Goal: Task Accomplishment & Management: Complete application form

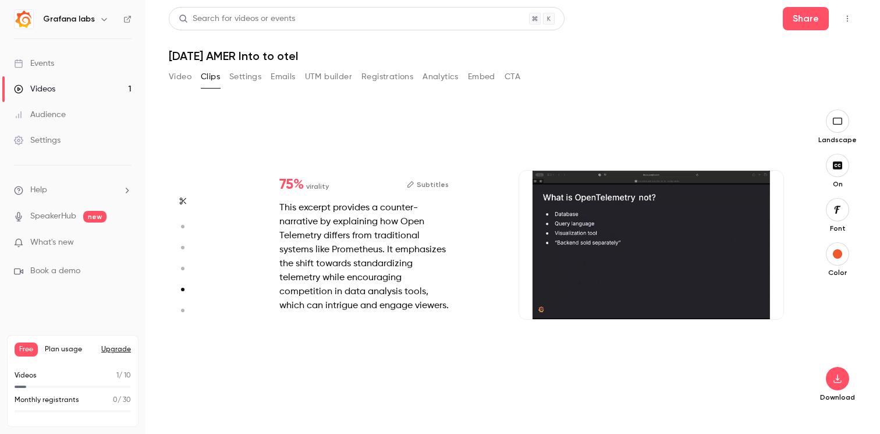
type input "*"
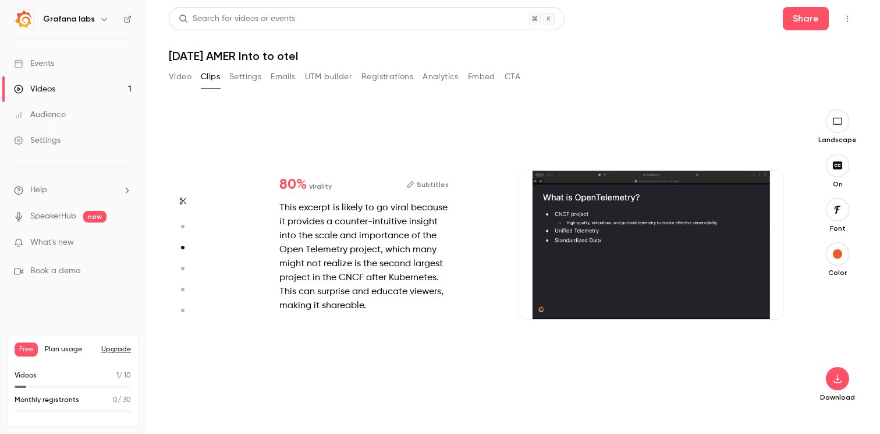
scroll to position [606, 0]
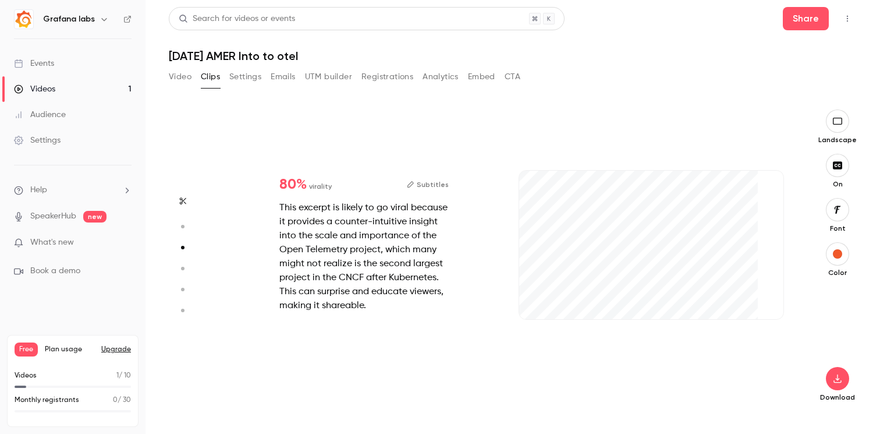
type input "***"
click at [43, 63] on div "Events" at bounding box center [34, 64] width 40 height 12
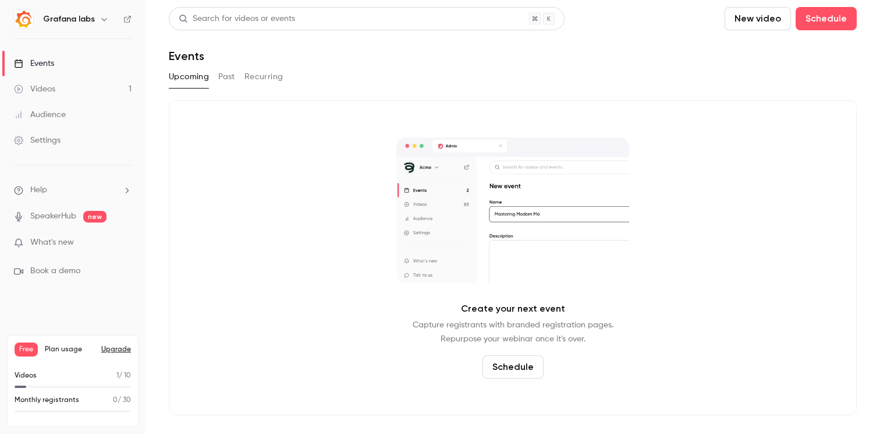
click at [521, 371] on button "Schedule" at bounding box center [512, 366] width 61 height 23
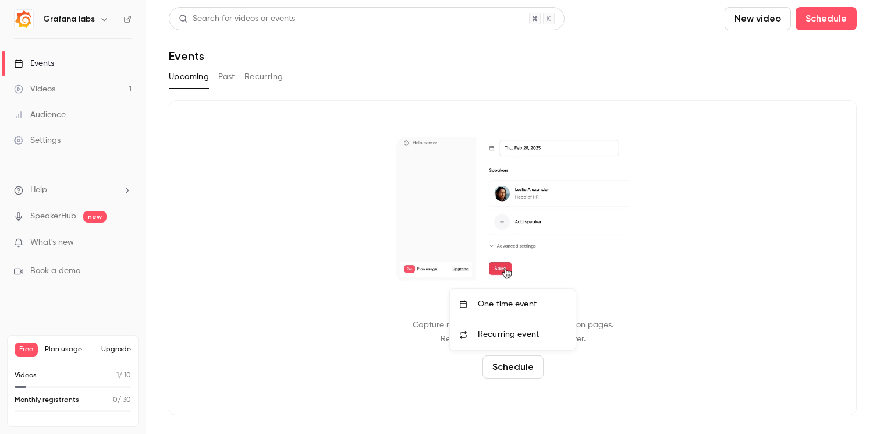
click at [518, 297] on li "One time event" at bounding box center [513, 304] width 126 height 30
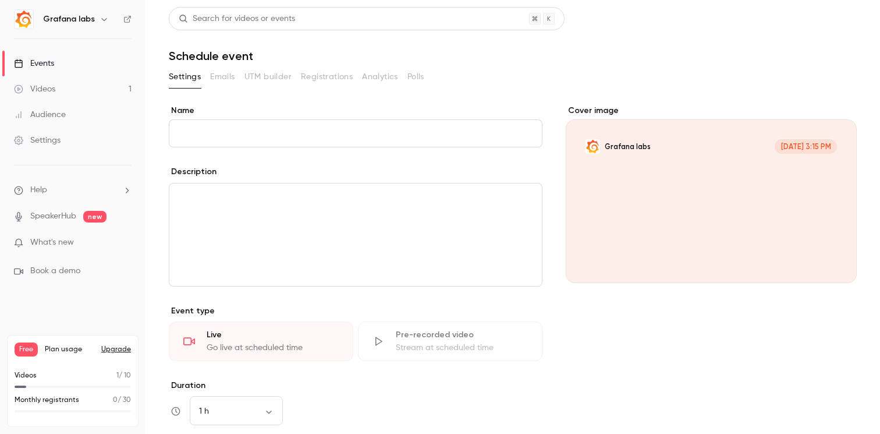
click at [350, 128] on input "Name" at bounding box center [356, 133] width 374 height 28
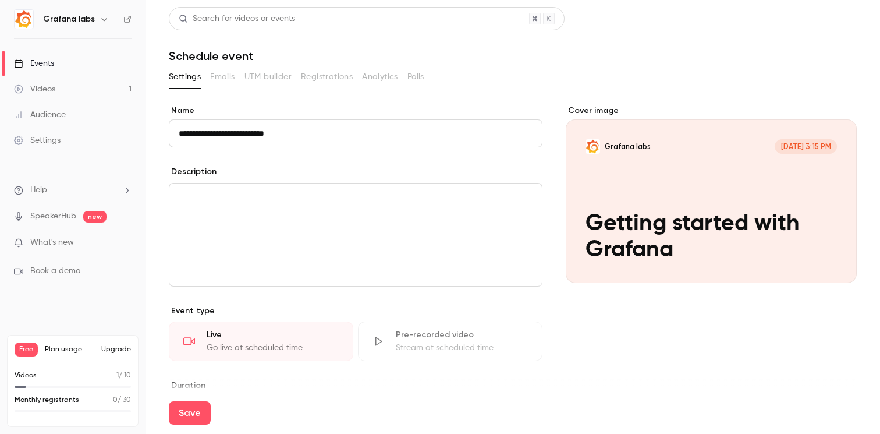
type input "**********"
click at [338, 229] on div "editor" at bounding box center [355, 234] width 372 height 102
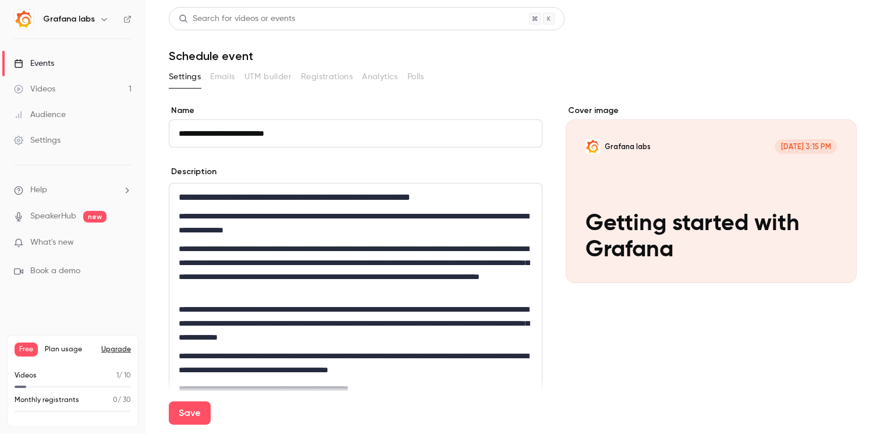
click at [649, 364] on div "Cover image Grafana labs [DATE] 3:15 PM Getting started with Grafana" at bounding box center [711, 413] width 291 height 617
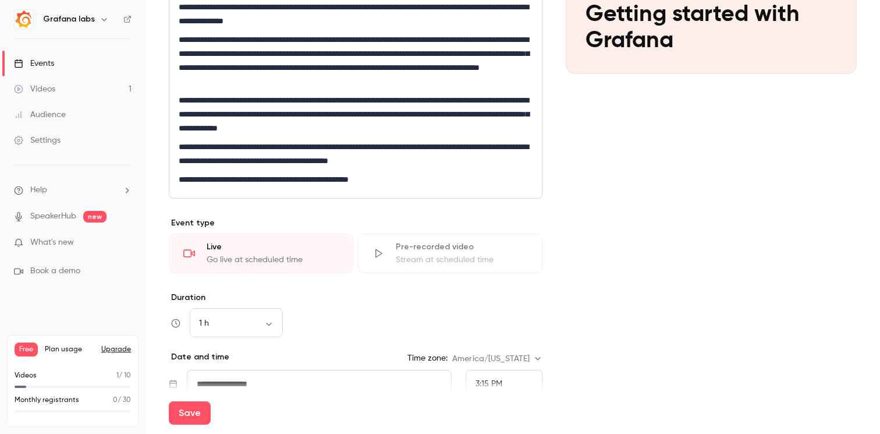
scroll to position [271, 0]
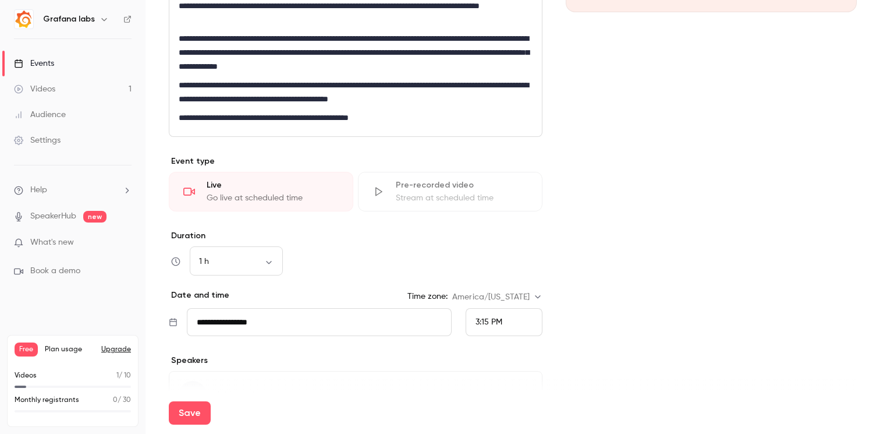
click at [272, 322] on input "**********" at bounding box center [319, 322] width 265 height 28
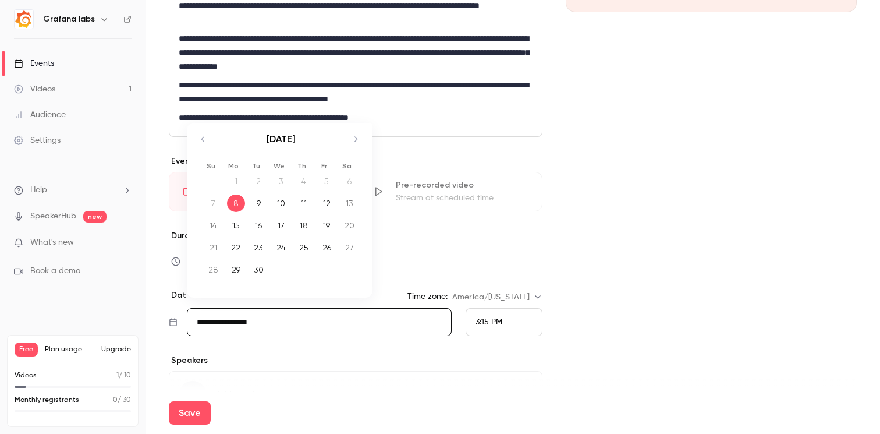
click at [697, 304] on div "Cover image Grafana labs [DATE] 3:15 PM Getting started with Grafana" at bounding box center [711, 142] width 291 height 617
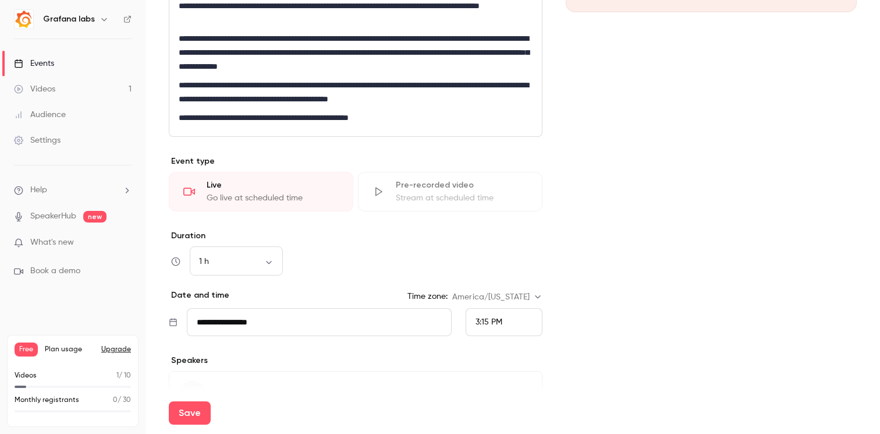
click at [494, 319] on span "3:15 PM" at bounding box center [488, 322] width 27 height 8
click at [504, 200] on span "1:00 PM" at bounding box center [489, 201] width 29 height 8
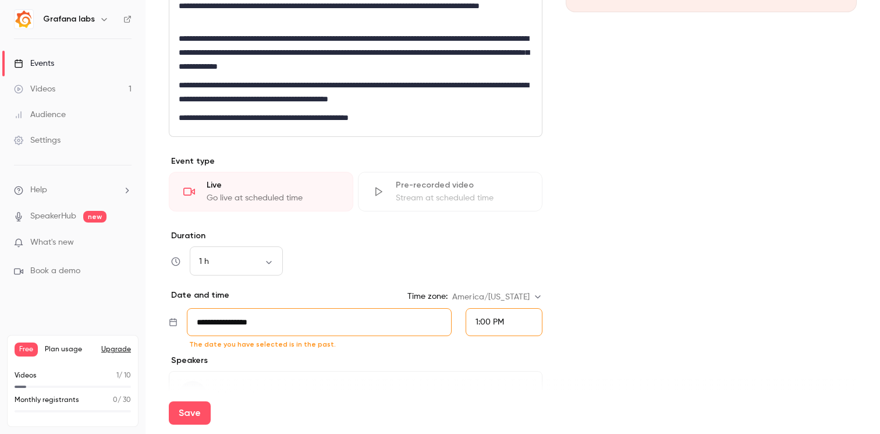
click at [403, 319] on input "**********" at bounding box center [319, 322] width 265 height 28
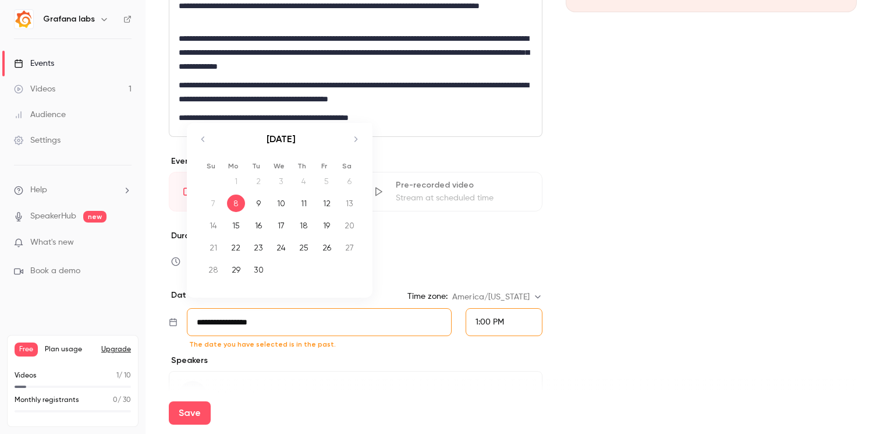
click at [260, 193] on td "9" at bounding box center [258, 203] width 23 height 22
type input "**********"
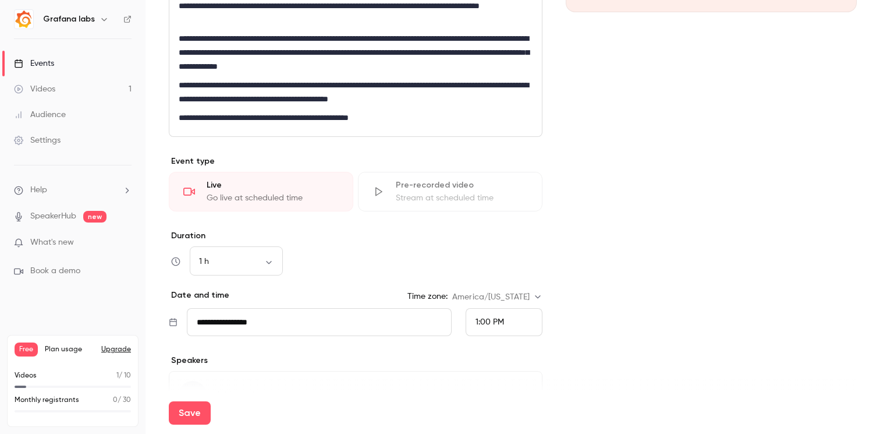
click at [614, 233] on div "Cover image Grafana labs [DATE] 1:00 PM Getting started with Grafana" at bounding box center [711, 142] width 291 height 617
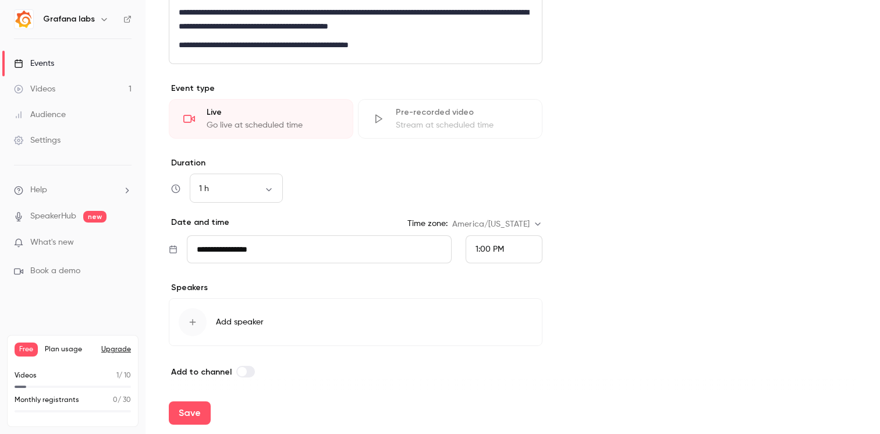
scroll to position [349, 0]
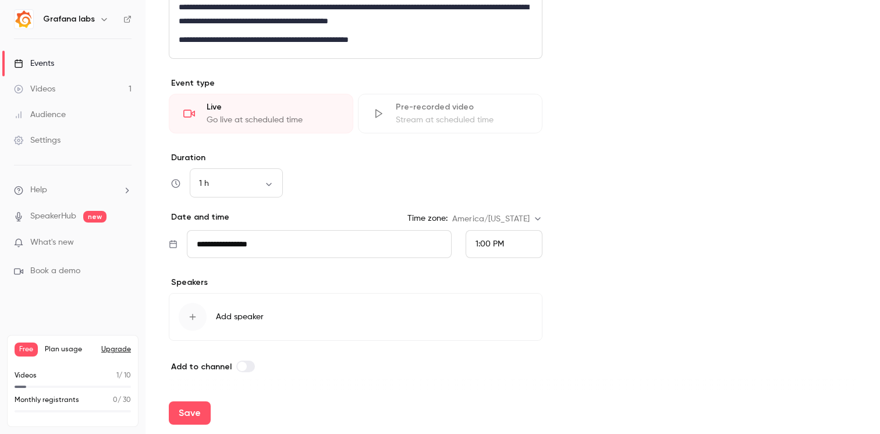
click at [245, 314] on span "Add speaker" at bounding box center [240, 317] width 48 height 12
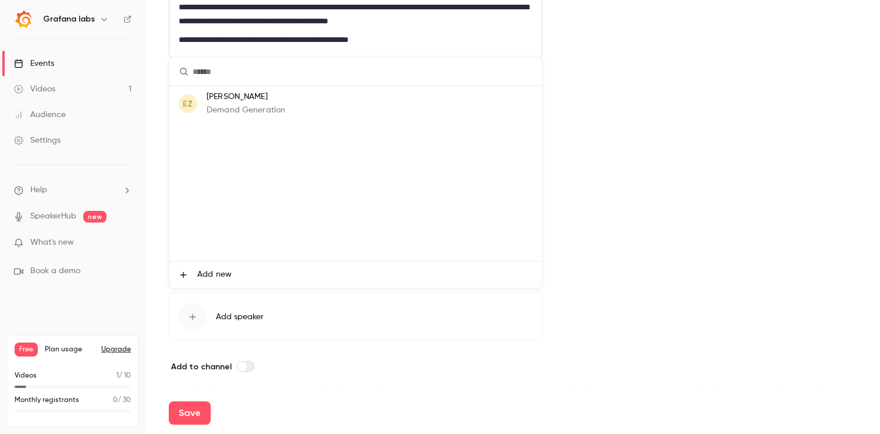
click at [247, 113] on p "Demand Generation" at bounding box center [246, 110] width 79 height 12
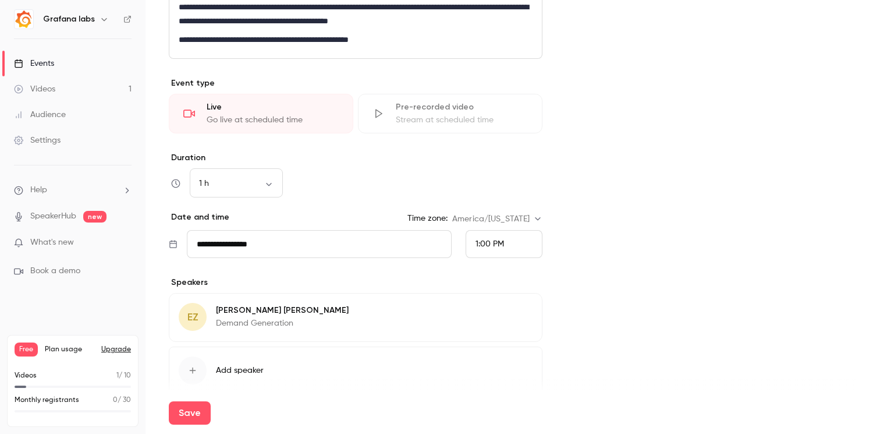
scroll to position [402, 0]
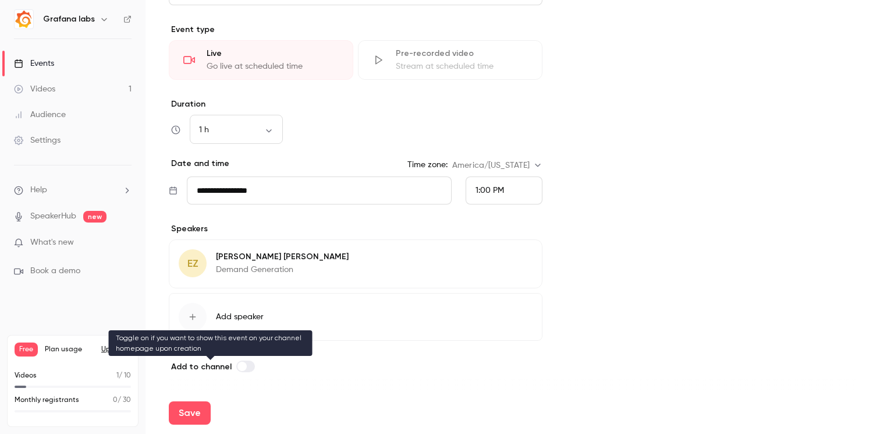
click at [246, 369] on label at bounding box center [245, 366] width 19 height 12
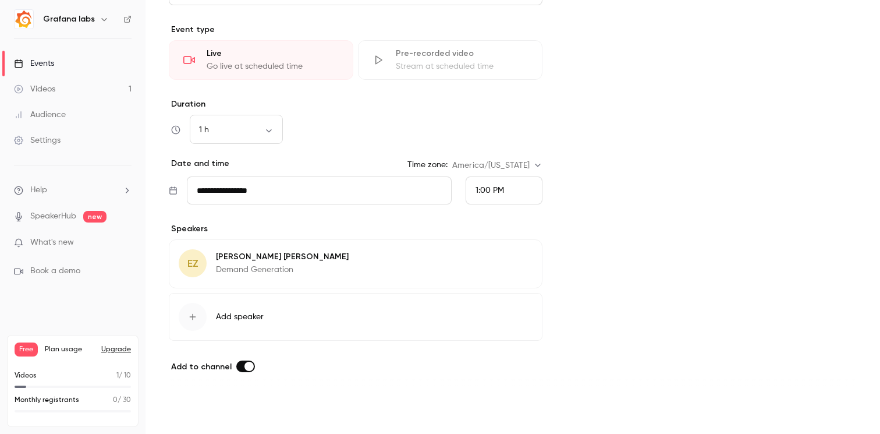
click at [189, 416] on button "Save" at bounding box center [190, 412] width 42 height 23
type input "**********"
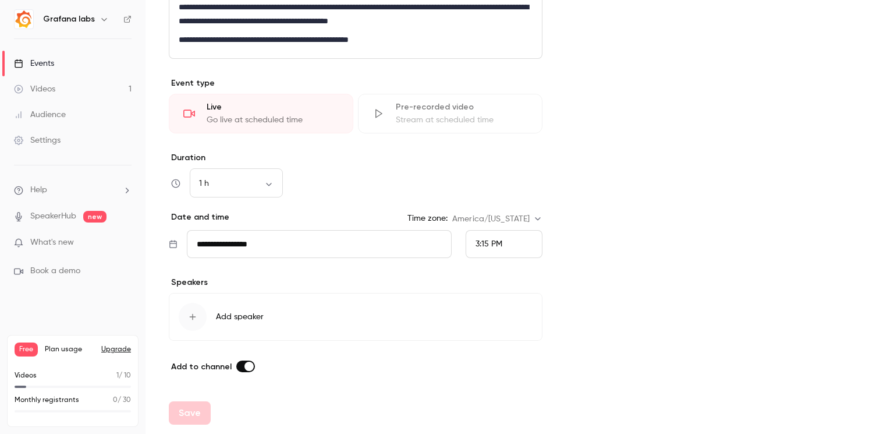
scroll to position [0, 0]
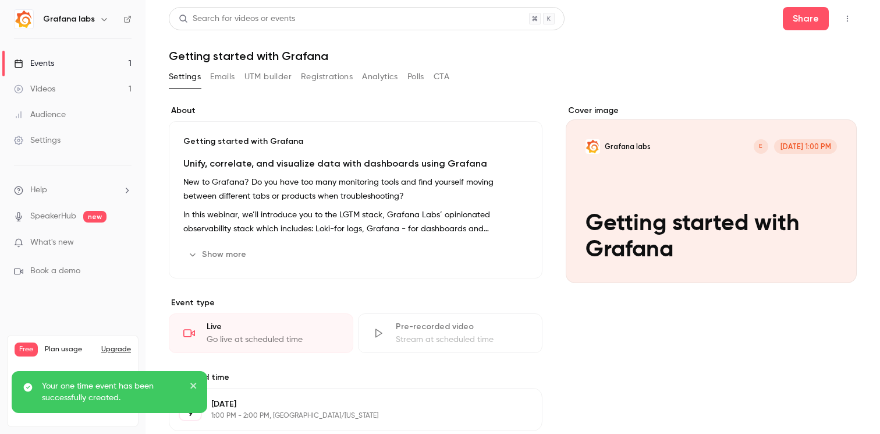
click at [193, 381] on icon "close" at bounding box center [194, 385] width 8 height 9
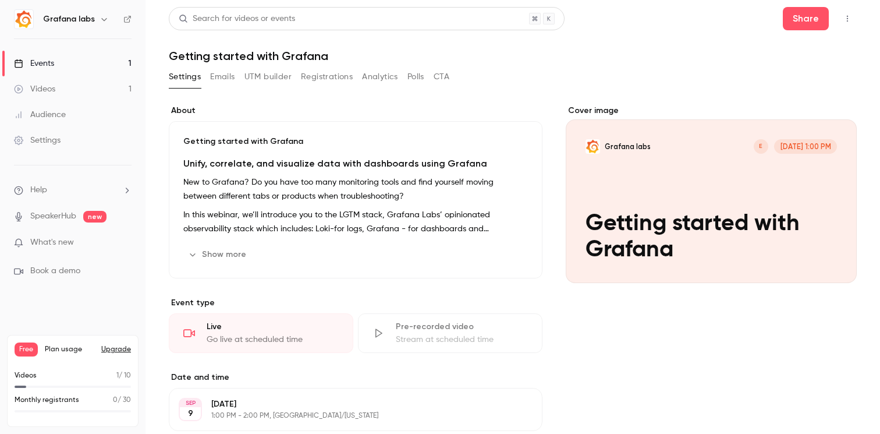
click at [229, 79] on button "Emails" at bounding box center [222, 76] width 24 height 19
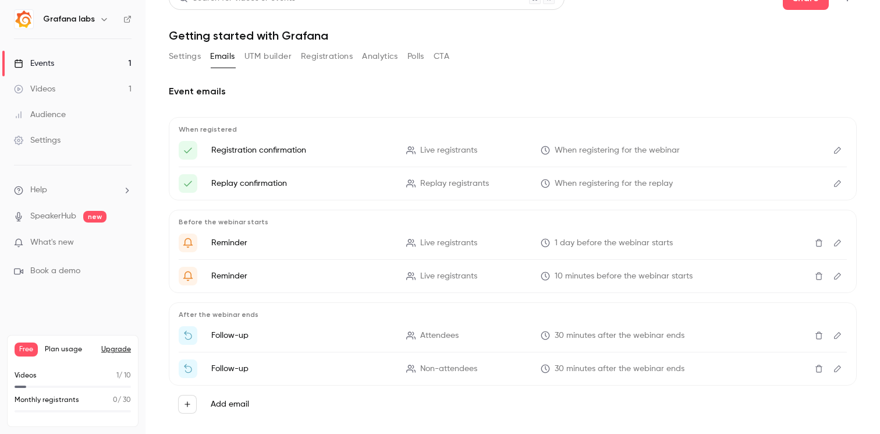
scroll to position [40, 0]
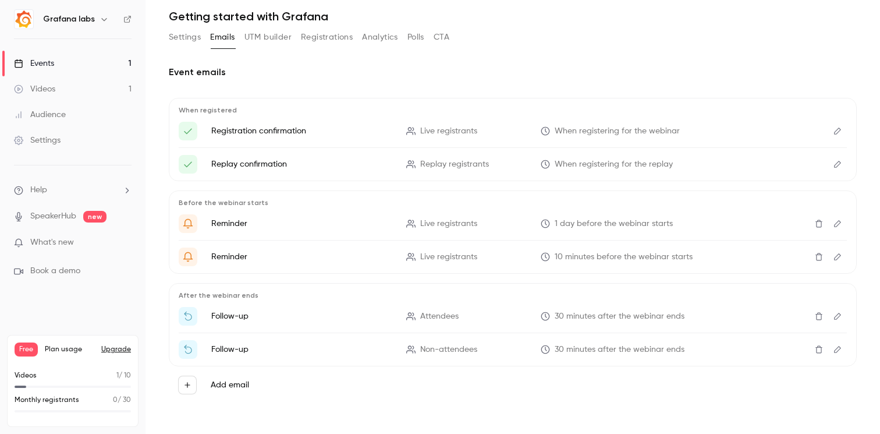
click at [840, 318] on icon "Edit" at bounding box center [837, 316] width 9 height 8
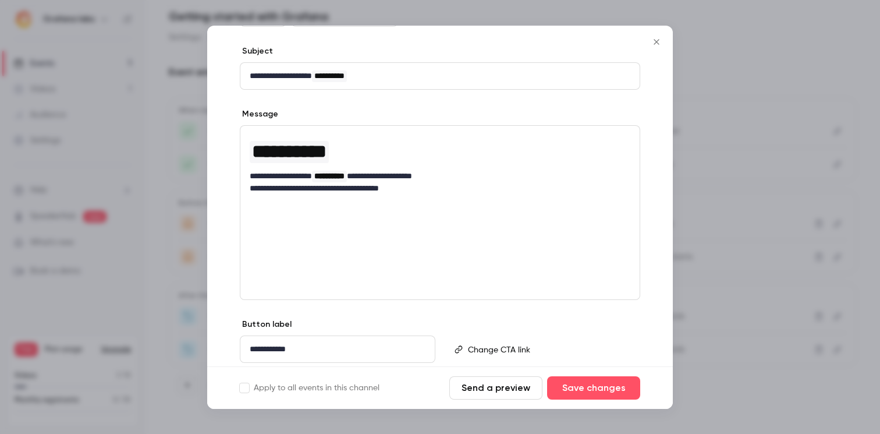
scroll to position [150, 0]
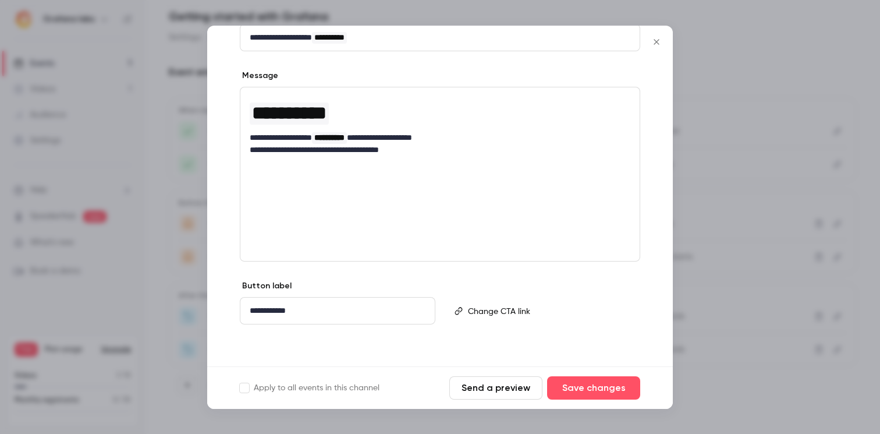
click at [658, 42] on icon "Close" at bounding box center [656, 41] width 14 height 9
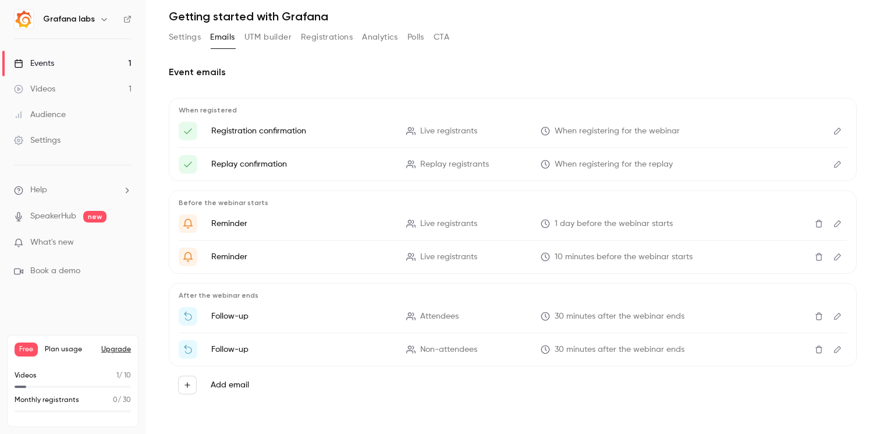
click at [840, 350] on icon "Edit" at bounding box center [837, 349] width 9 height 8
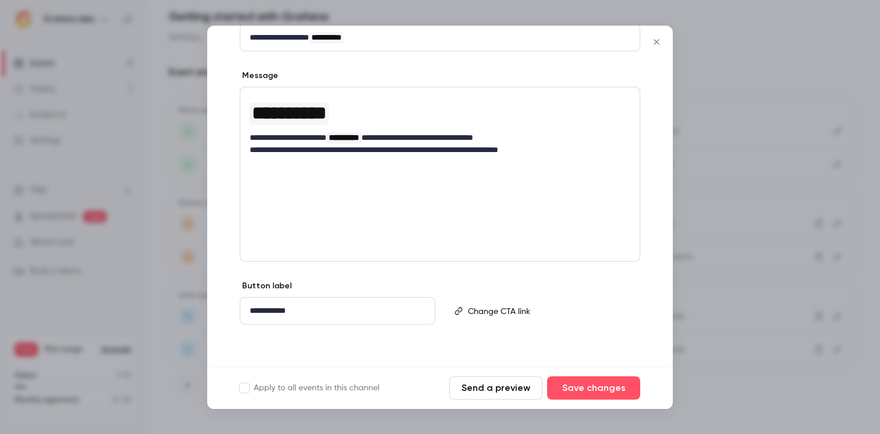
click at [657, 38] on icon "Close" at bounding box center [656, 41] width 14 height 9
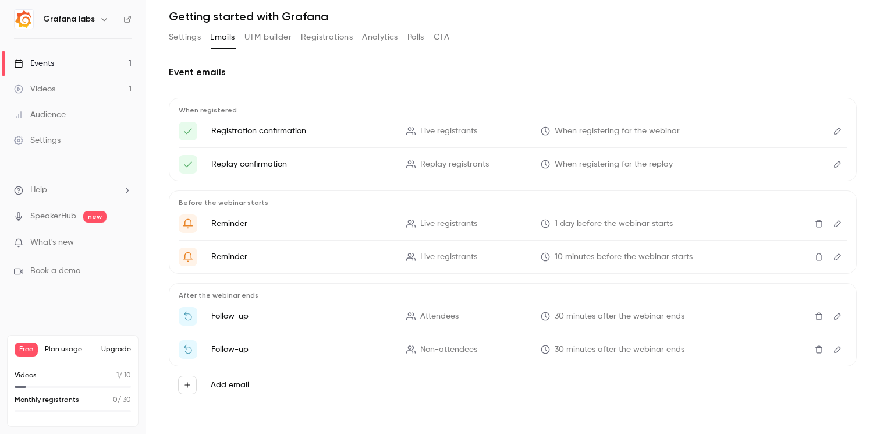
scroll to position [0, 0]
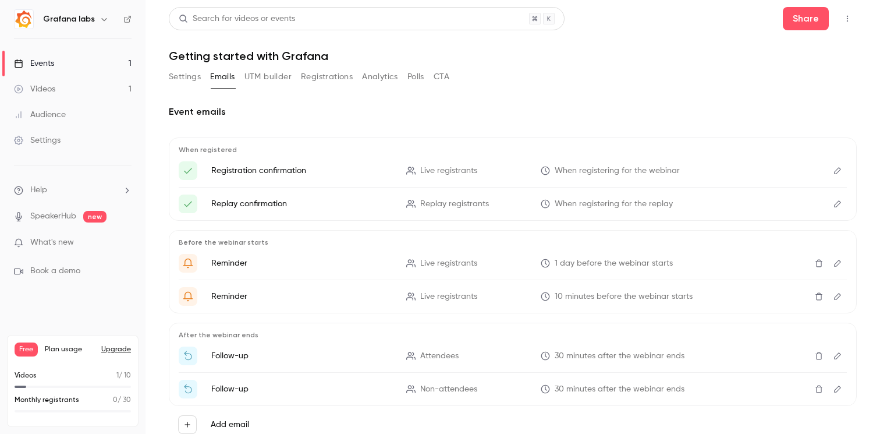
click at [263, 77] on button "UTM builder" at bounding box center [267, 76] width 47 height 19
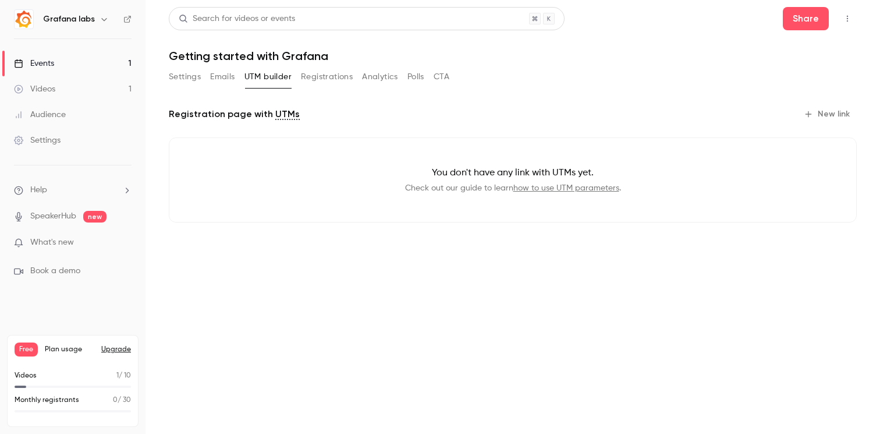
click at [281, 116] on link "UTMs" at bounding box center [287, 114] width 24 height 14
